Goal: Transaction & Acquisition: Purchase product/service

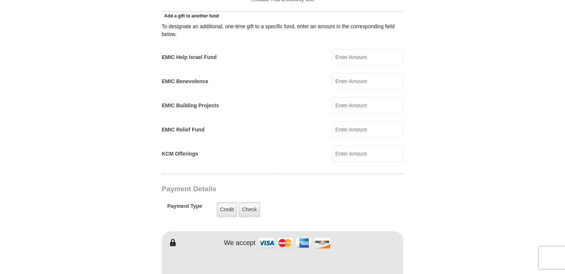
scroll to position [446, 0]
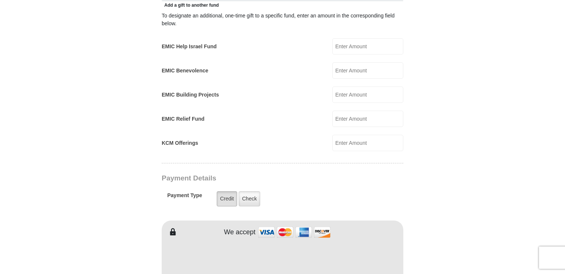
click at [227, 191] on label "Credit" at bounding box center [227, 198] width 20 height 15
click at [0, 0] on input "Credit" at bounding box center [0, 0] width 0 height 0
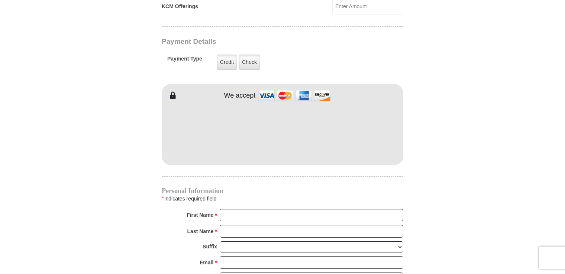
scroll to position [594, 0]
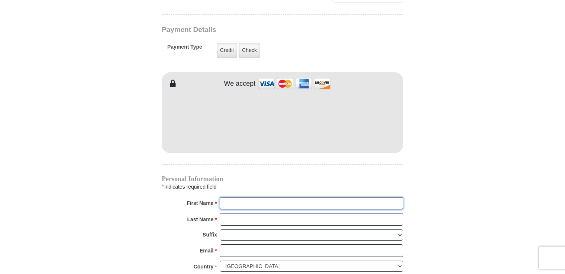
click at [233, 197] on input "First Name *" at bounding box center [311, 203] width 183 height 13
type input "r"
click at [229, 213] on input "Last Name *" at bounding box center [311, 219] width 183 height 13
type input "[PERSON_NAME]"
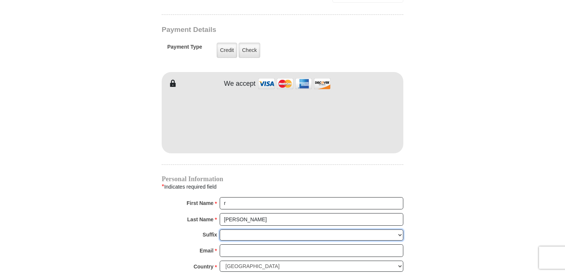
click at [233, 230] on select "[PERSON_NAME] I II III IV V VI" at bounding box center [311, 236] width 183 height 12
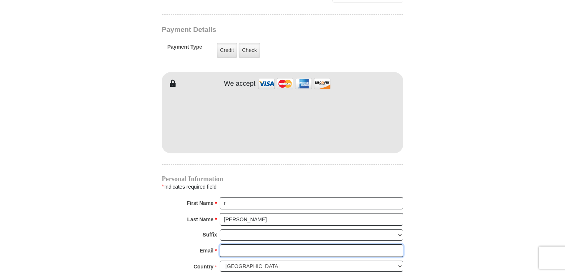
click at [232, 244] on input "Email *" at bounding box center [311, 250] width 183 height 13
type input "[EMAIL_ADDRESS][DOMAIN_NAME]"
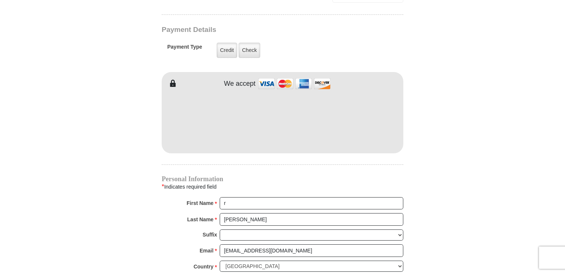
type input "8484 greenann ct"
type input "gladstone"
select select "OR"
type input "97027"
type input "5038107074"
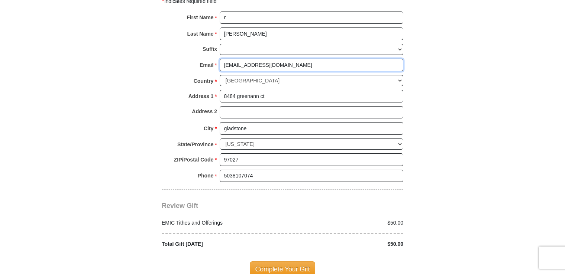
scroll to position [817, 0]
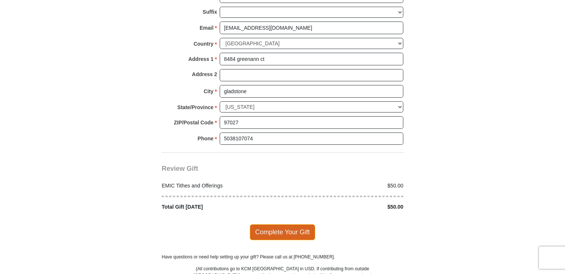
click at [259, 224] on span "Complete Your Gift" at bounding box center [283, 232] width 66 height 16
